Goal: Task Accomplishment & Management: Manage account settings

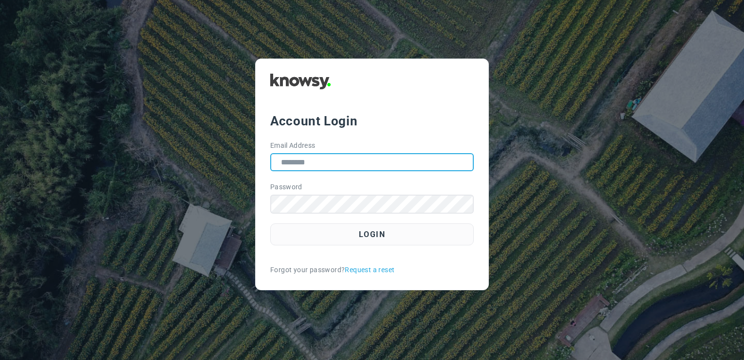
type input "**********"
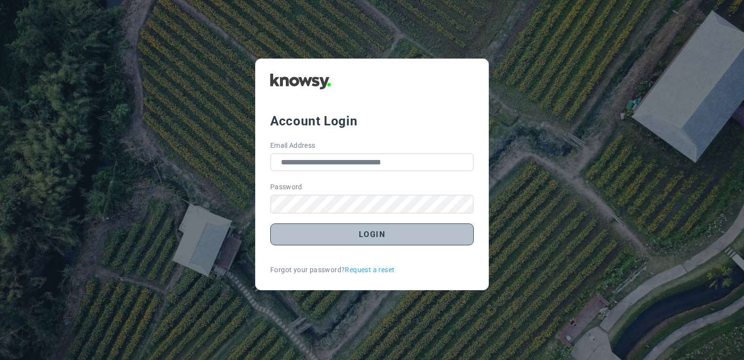
click at [404, 237] on button "Login" at bounding box center [372, 234] width 204 height 22
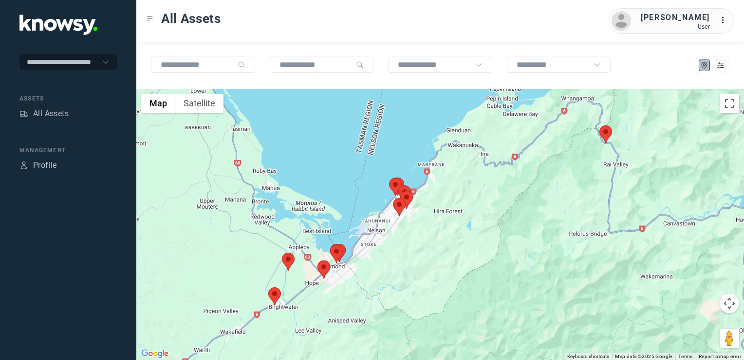
click at [608, 137] on img at bounding box center [606, 134] width 13 height 18
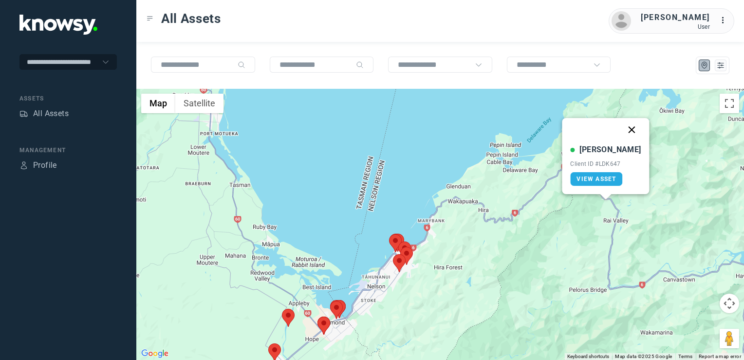
click at [621, 131] on button "Close" at bounding box center [632, 129] width 23 height 23
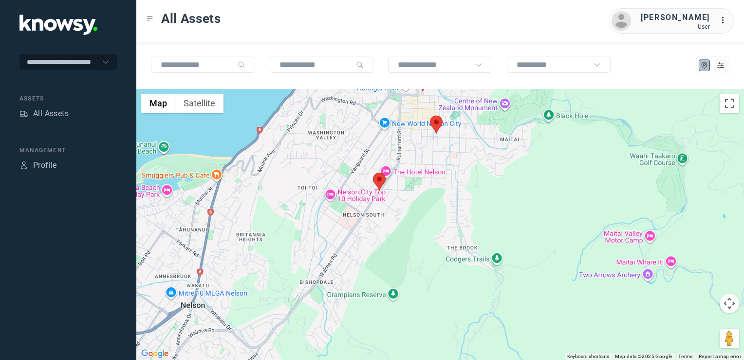
click at [382, 182] on img at bounding box center [379, 181] width 13 height 18
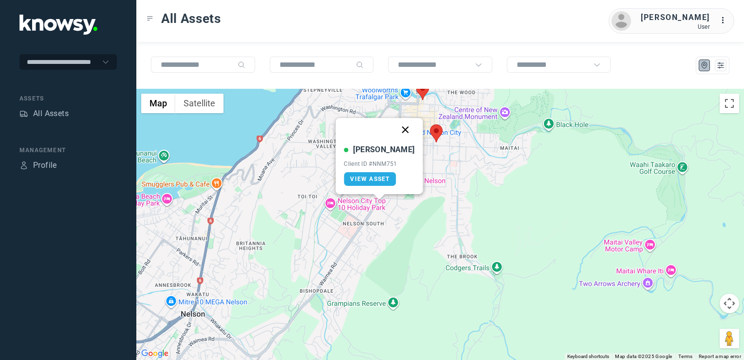
click at [396, 129] on button "Close" at bounding box center [405, 129] width 23 height 23
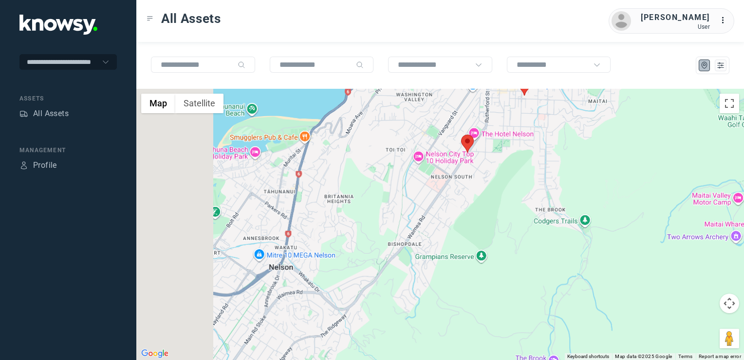
drag, startPoint x: 386, startPoint y: 219, endPoint x: 485, endPoint y: 143, distance: 125.1
click at [485, 143] on div at bounding box center [440, 224] width 608 height 271
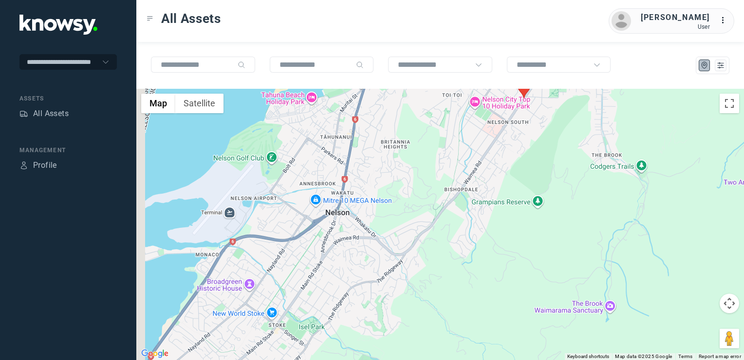
drag, startPoint x: 422, startPoint y: 193, endPoint x: 456, endPoint y: 167, distance: 42.3
click at [442, 176] on div at bounding box center [440, 224] width 608 height 271
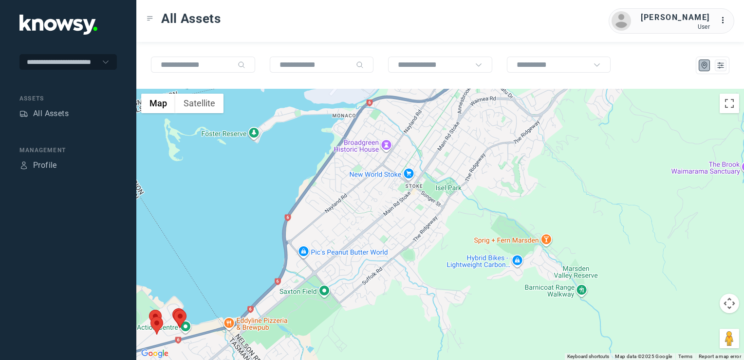
click at [413, 200] on div at bounding box center [440, 224] width 608 height 271
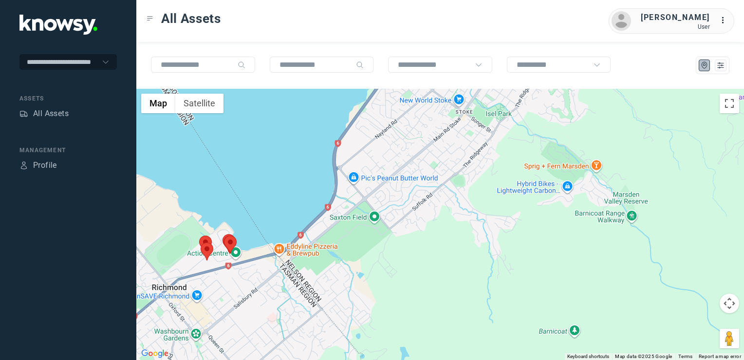
drag, startPoint x: 386, startPoint y: 242, endPoint x: 402, endPoint y: 216, distance: 30.8
click at [401, 216] on div at bounding box center [440, 224] width 608 height 271
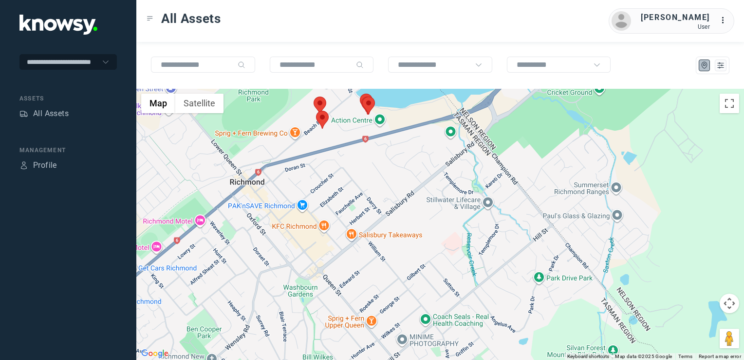
drag, startPoint x: 241, startPoint y: 213, endPoint x: 272, endPoint y: 201, distance: 33.3
click at [272, 202] on div at bounding box center [440, 224] width 608 height 271
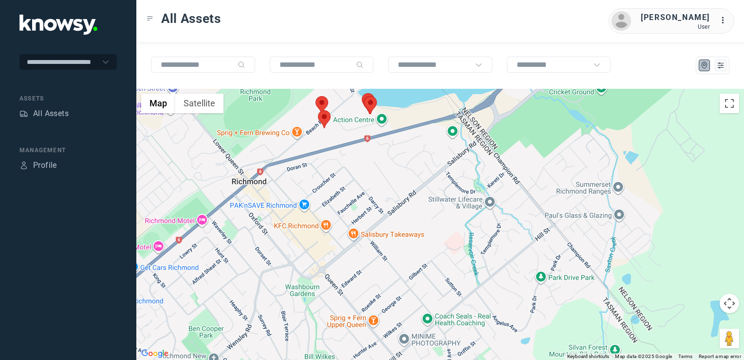
drag, startPoint x: 278, startPoint y: 208, endPoint x: 322, endPoint y: 191, distance: 46.9
click at [309, 183] on div at bounding box center [440, 224] width 608 height 271
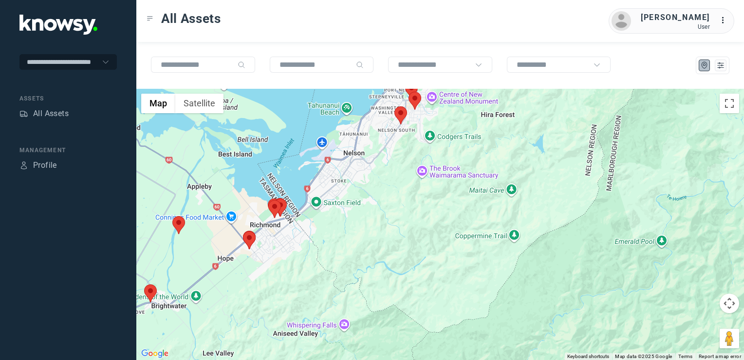
drag, startPoint x: 347, startPoint y: 230, endPoint x: 387, endPoint y: 217, distance: 42.5
click at [353, 228] on div at bounding box center [440, 224] width 608 height 271
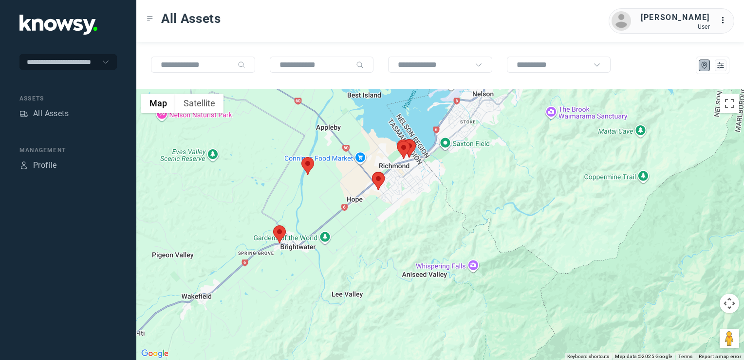
drag, startPoint x: 339, startPoint y: 197, endPoint x: 314, endPoint y: 244, distance: 53.0
click at [312, 243] on div at bounding box center [440, 224] width 608 height 271
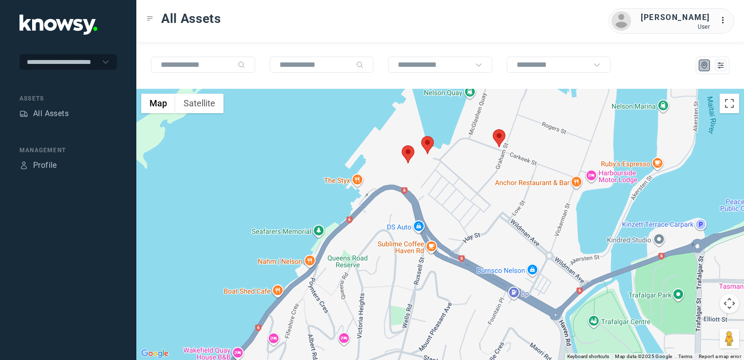
click at [502, 137] on img at bounding box center [499, 138] width 13 height 18
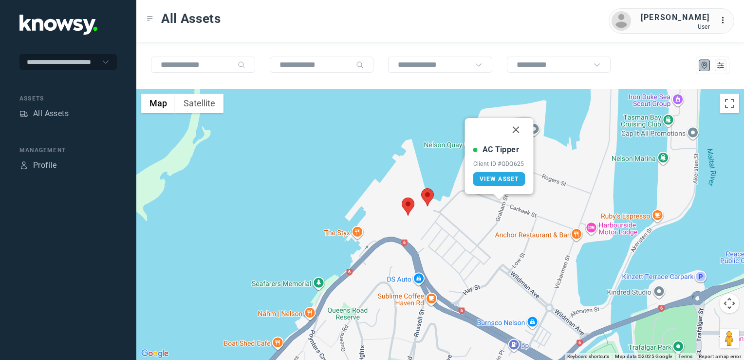
click at [404, 206] on img at bounding box center [408, 206] width 13 height 18
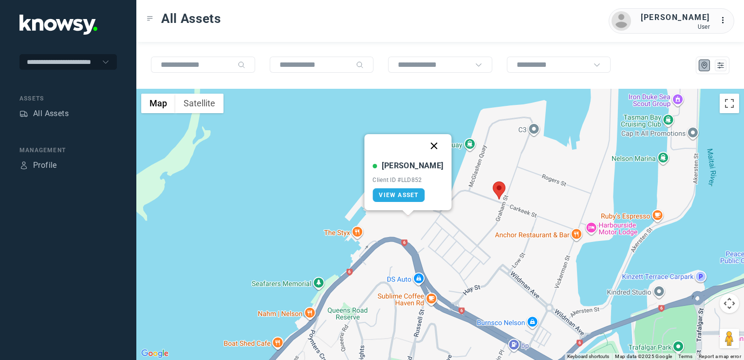
click at [423, 146] on button "Close" at bounding box center [434, 145] width 23 height 23
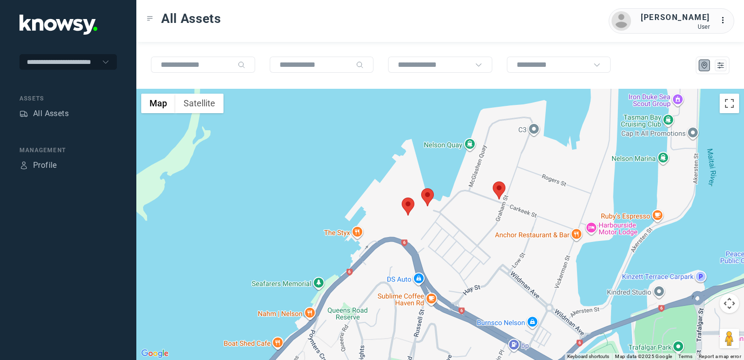
click at [431, 196] on img at bounding box center [427, 197] width 13 height 18
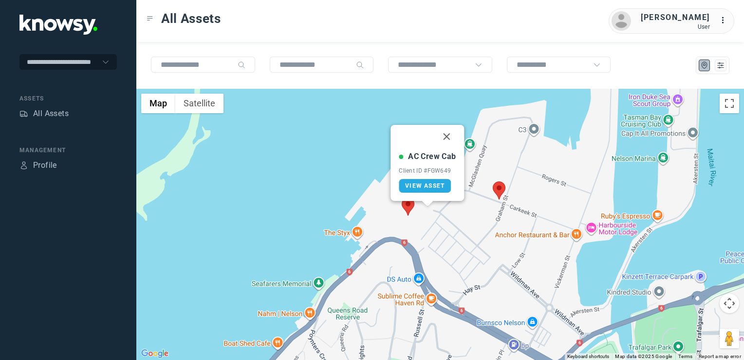
drag, startPoint x: 446, startPoint y: 135, endPoint x: 419, endPoint y: 222, distance: 91.2
click at [446, 137] on button "Close" at bounding box center [447, 136] width 23 height 23
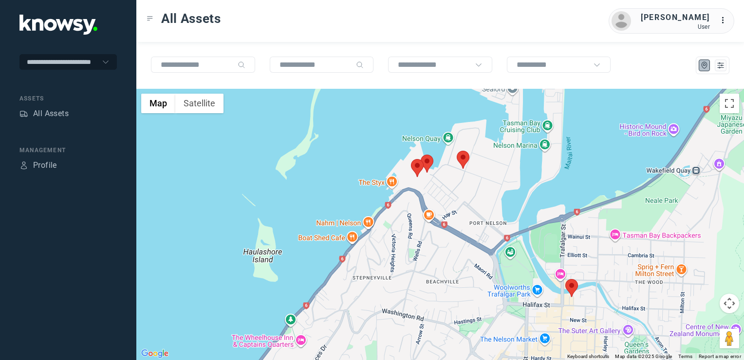
drag, startPoint x: 411, startPoint y: 242, endPoint x: 413, endPoint y: 234, distance: 7.9
click at [412, 238] on div "To navigate, press the arrow keys." at bounding box center [440, 224] width 608 height 271
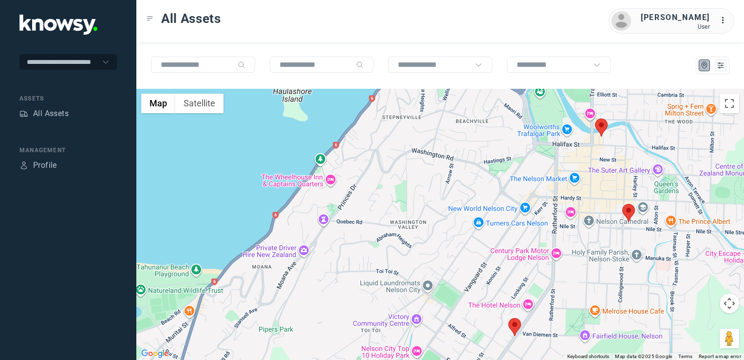
click at [605, 124] on img at bounding box center [601, 127] width 13 height 18
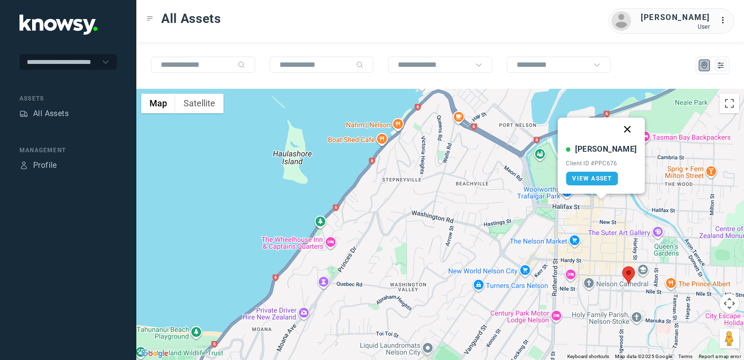
click at [622, 127] on button "Close" at bounding box center [627, 128] width 23 height 23
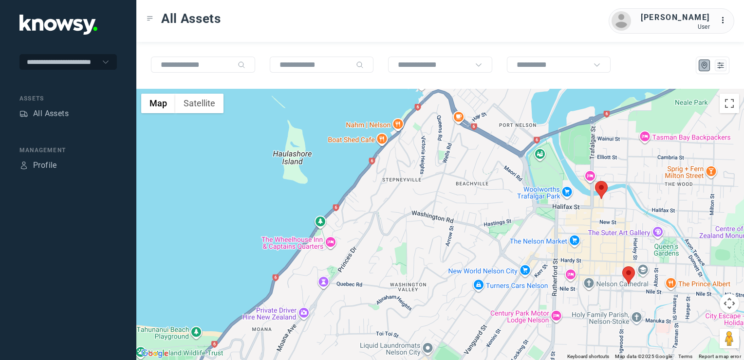
drag, startPoint x: 508, startPoint y: 290, endPoint x: 522, endPoint y: 232, distance: 59.7
click at [519, 240] on div "To navigate, press the arrow keys." at bounding box center [440, 224] width 608 height 271
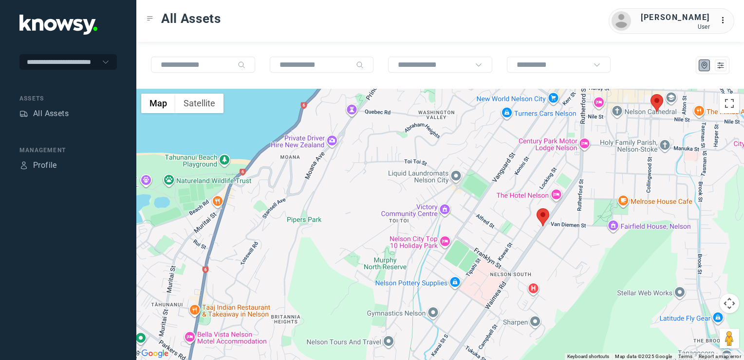
drag, startPoint x: 600, startPoint y: 175, endPoint x: 570, endPoint y: 193, distance: 35.2
click at [573, 193] on div at bounding box center [440, 224] width 608 height 271
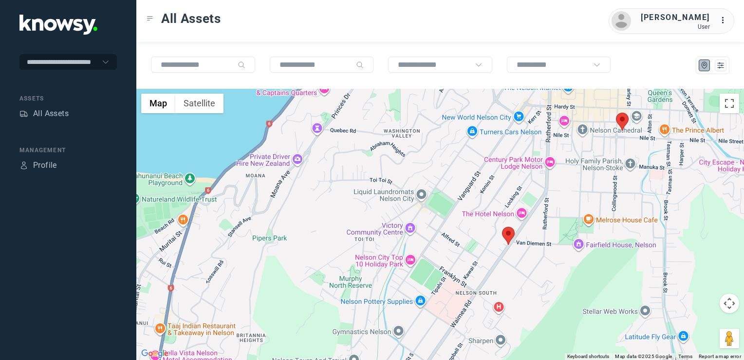
click at [617, 120] on img at bounding box center [622, 122] width 13 height 18
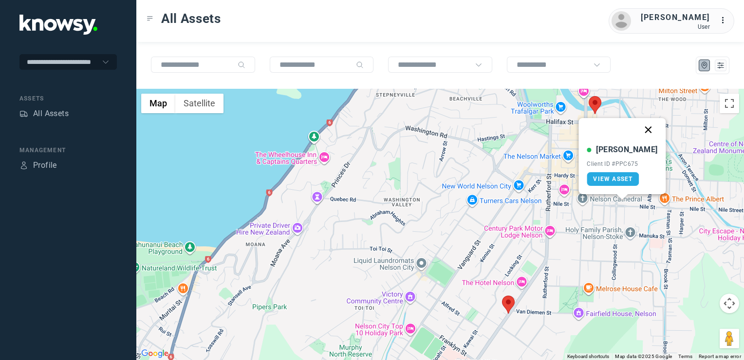
click at [637, 132] on button "Close" at bounding box center [648, 129] width 23 height 23
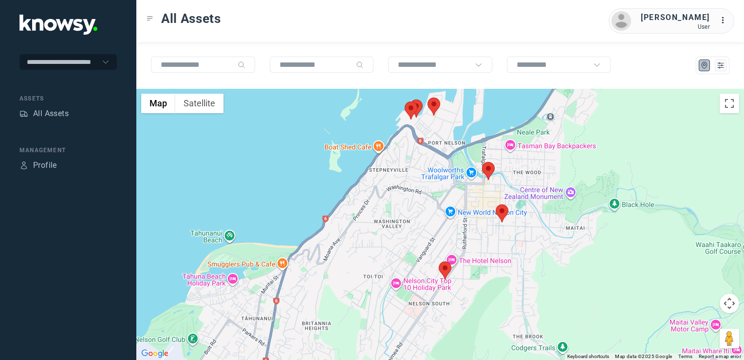
drag, startPoint x: 372, startPoint y: 256, endPoint x: 405, endPoint y: 202, distance: 63.4
click at [398, 211] on div "To navigate, press the arrow keys." at bounding box center [440, 224] width 608 height 271
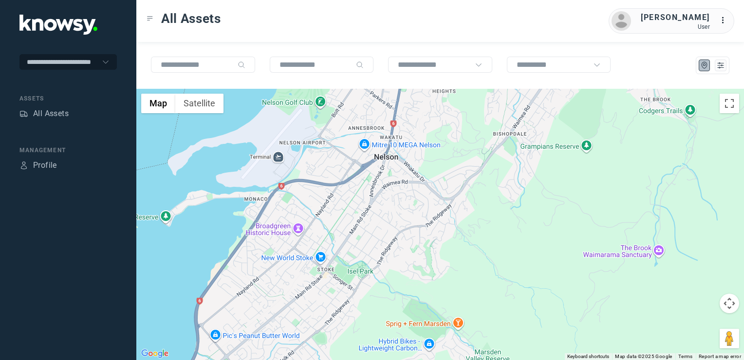
click at [432, 190] on div at bounding box center [440, 224] width 608 height 271
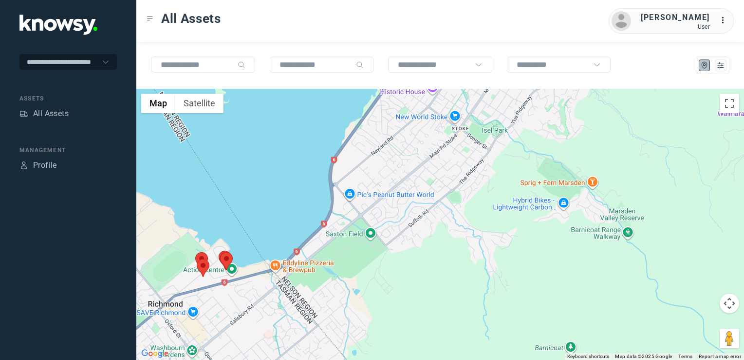
click at [435, 215] on div at bounding box center [440, 224] width 608 height 271
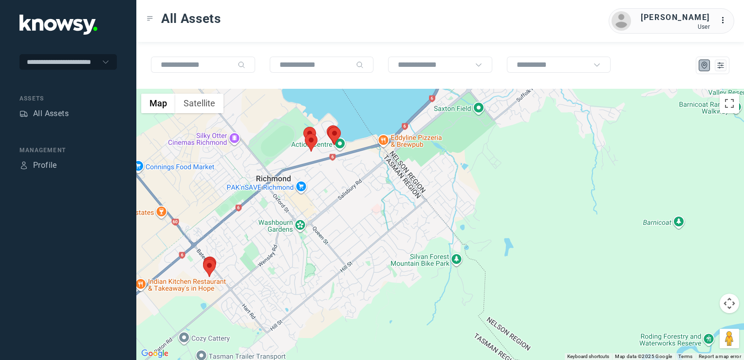
drag, startPoint x: 361, startPoint y: 245, endPoint x: 378, endPoint y: 271, distance: 31.8
click at [378, 271] on div at bounding box center [440, 224] width 608 height 271
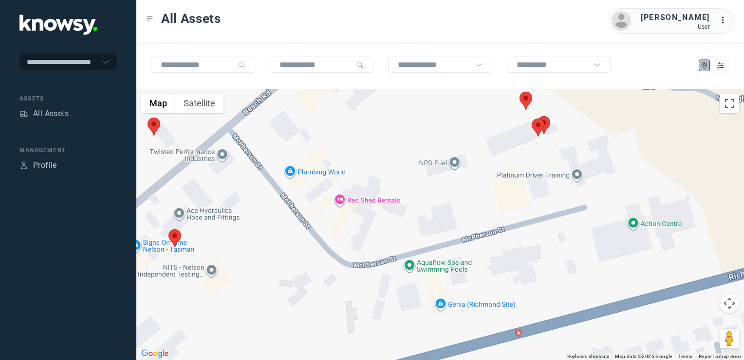
click at [530, 100] on img at bounding box center [526, 101] width 13 height 18
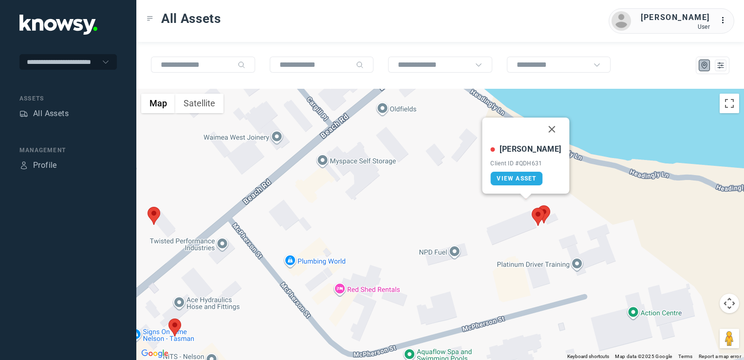
click at [543, 129] on button "Close" at bounding box center [552, 128] width 23 height 23
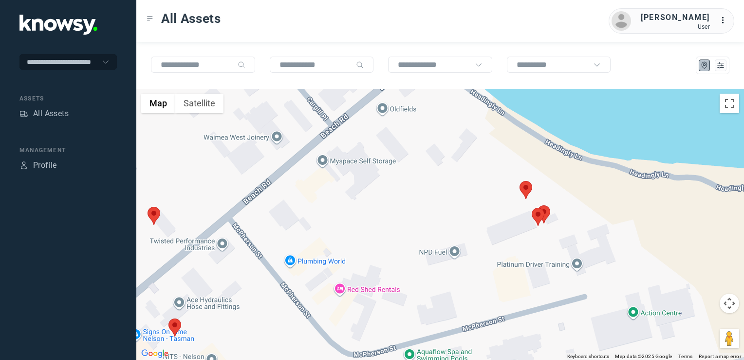
click at [534, 217] on img at bounding box center [538, 217] width 13 height 18
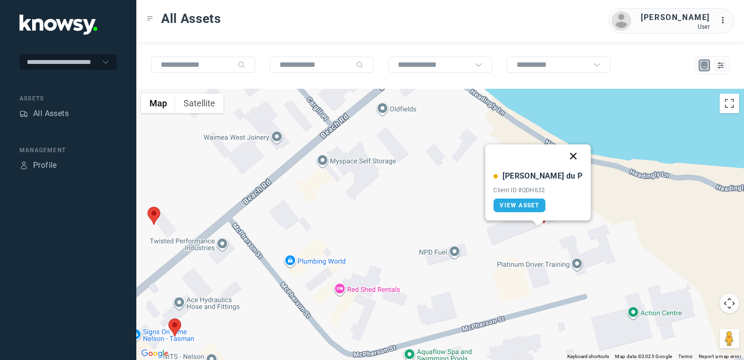
click at [562, 153] on button "Close" at bounding box center [573, 155] width 23 height 23
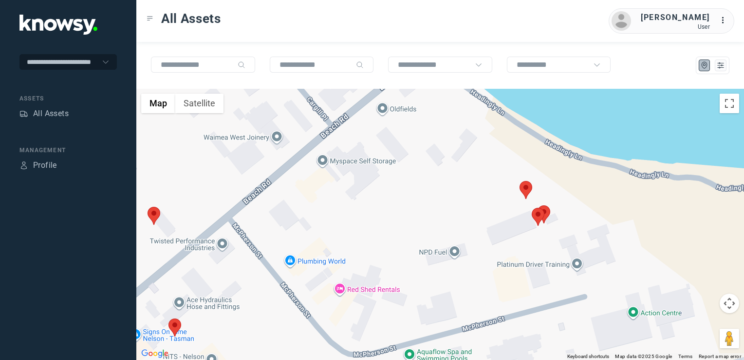
click at [550, 210] on img at bounding box center [544, 214] width 13 height 18
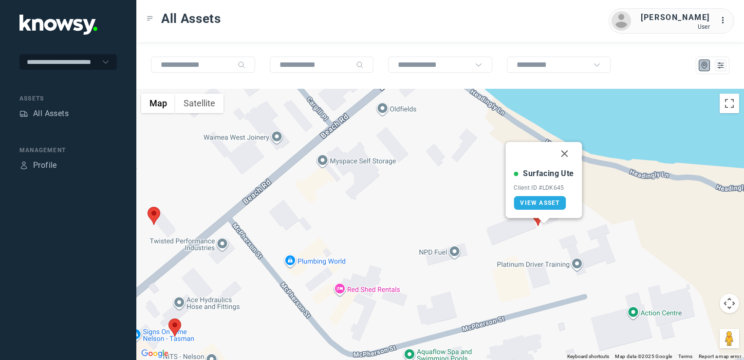
drag, startPoint x: 563, startPoint y: 155, endPoint x: 519, endPoint y: 194, distance: 58.7
click at [562, 158] on button "Close" at bounding box center [564, 153] width 23 height 23
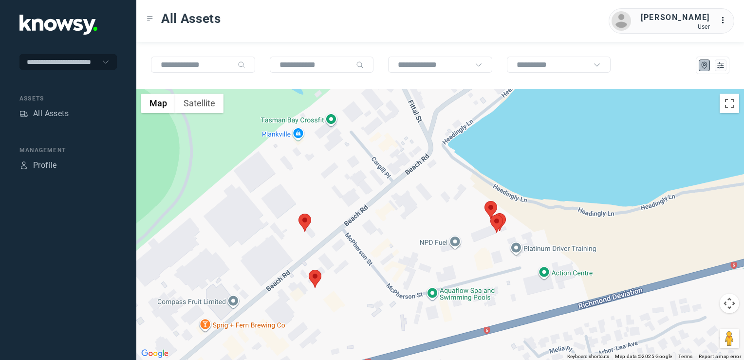
drag, startPoint x: 366, startPoint y: 277, endPoint x: 401, endPoint y: 257, distance: 40.2
click at [400, 257] on div "To navigate, press the arrow keys." at bounding box center [440, 224] width 608 height 271
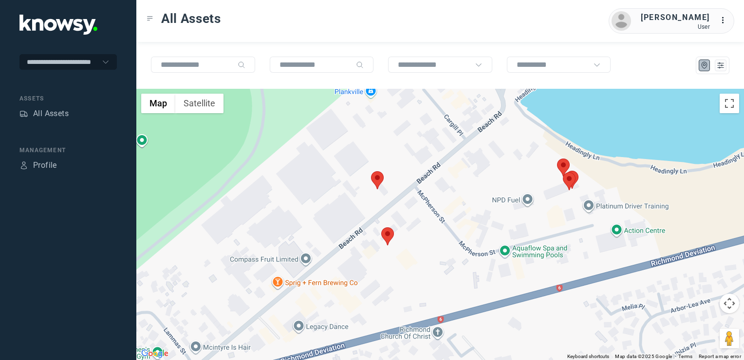
click at [424, 222] on div at bounding box center [440, 224] width 608 height 271
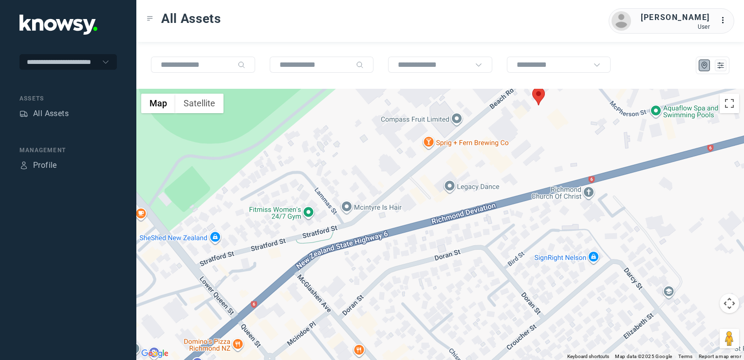
click at [444, 218] on div at bounding box center [440, 224] width 608 height 271
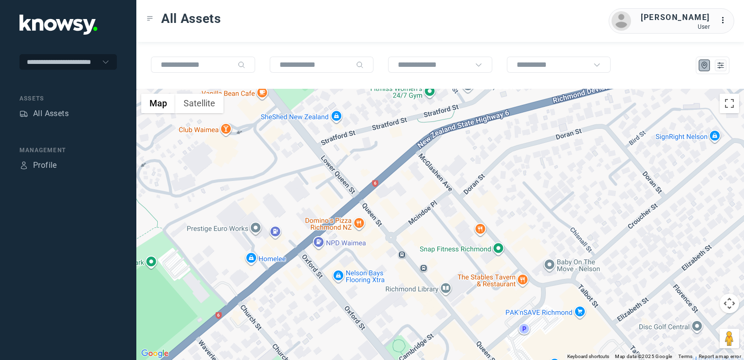
click at [452, 204] on div at bounding box center [440, 224] width 608 height 271
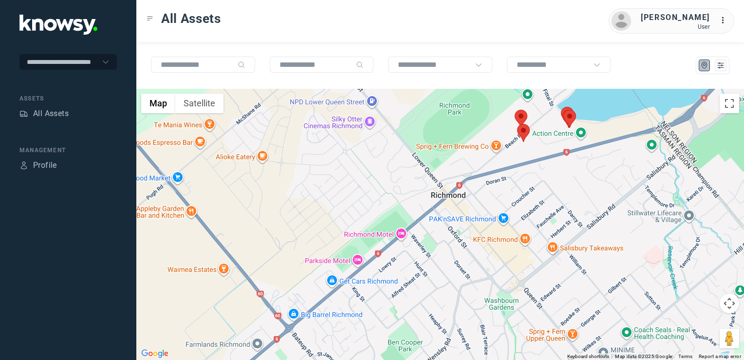
drag, startPoint x: 402, startPoint y: 262, endPoint x: 456, endPoint y: 192, distance: 87.9
click at [438, 207] on div at bounding box center [440, 224] width 608 height 271
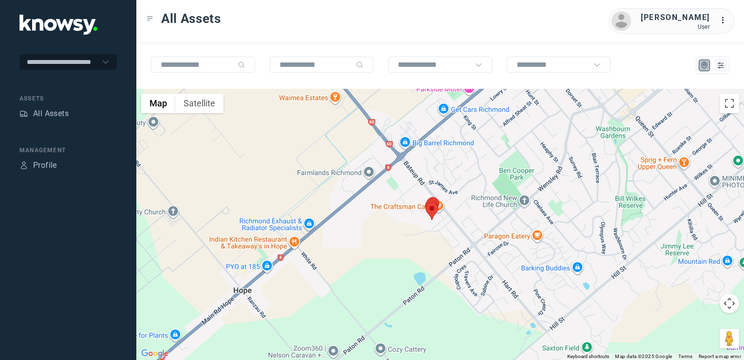
drag, startPoint x: 392, startPoint y: 235, endPoint x: 453, endPoint y: 172, distance: 87.2
click at [448, 177] on div at bounding box center [440, 224] width 608 height 271
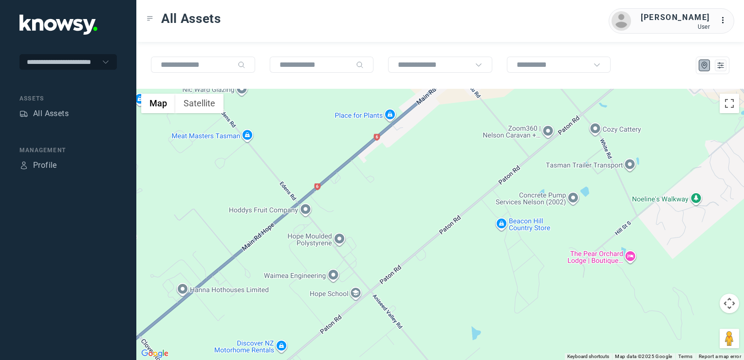
click at [437, 147] on div at bounding box center [440, 224] width 608 height 271
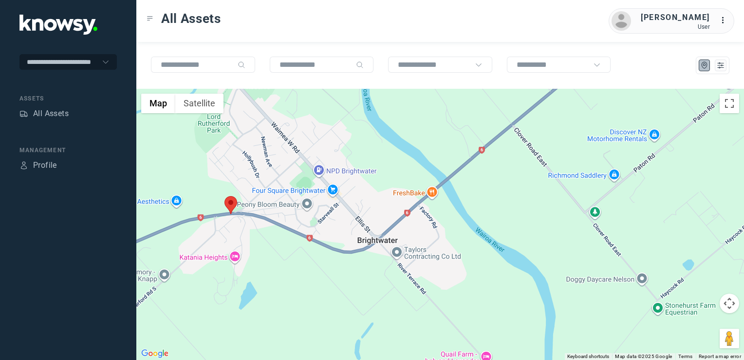
click at [236, 203] on img at bounding box center [231, 205] width 13 height 18
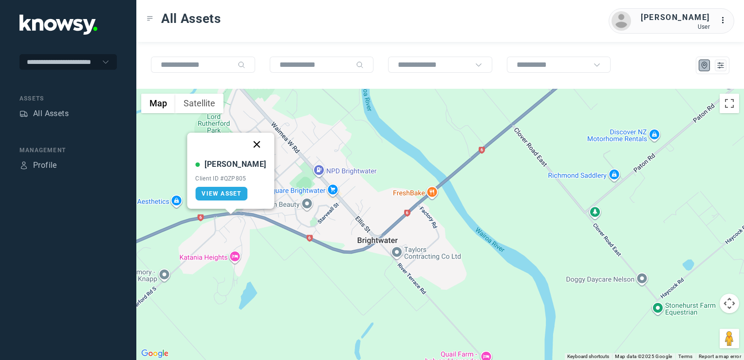
click at [248, 142] on button "Close" at bounding box center [257, 144] width 23 height 23
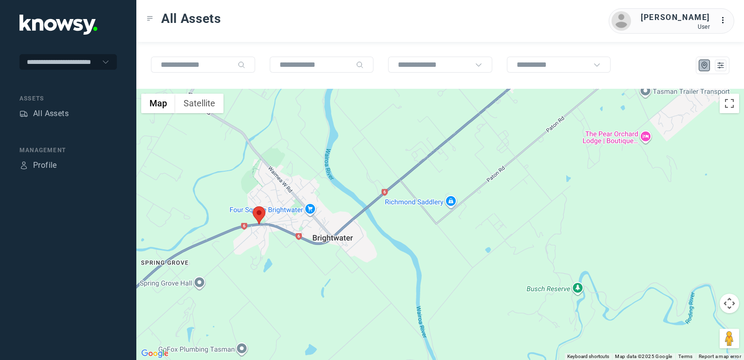
click at [343, 213] on div "To navigate, press the arrow keys." at bounding box center [440, 224] width 608 height 271
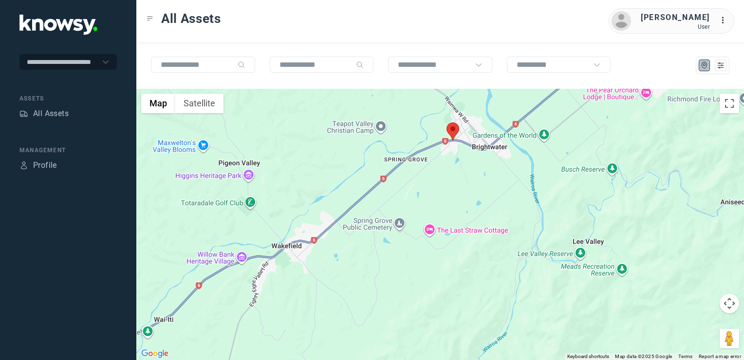
click at [441, 182] on div at bounding box center [440, 224] width 608 height 271
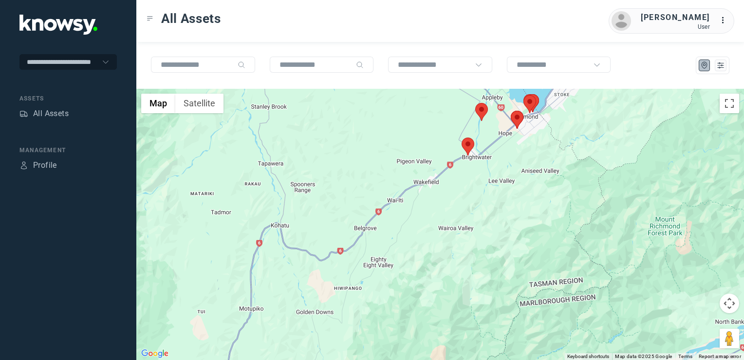
drag, startPoint x: 481, startPoint y: 186, endPoint x: 476, endPoint y: 191, distance: 7.9
click at [479, 194] on div at bounding box center [440, 224] width 608 height 271
